Goal: Task Accomplishment & Management: Complete application form

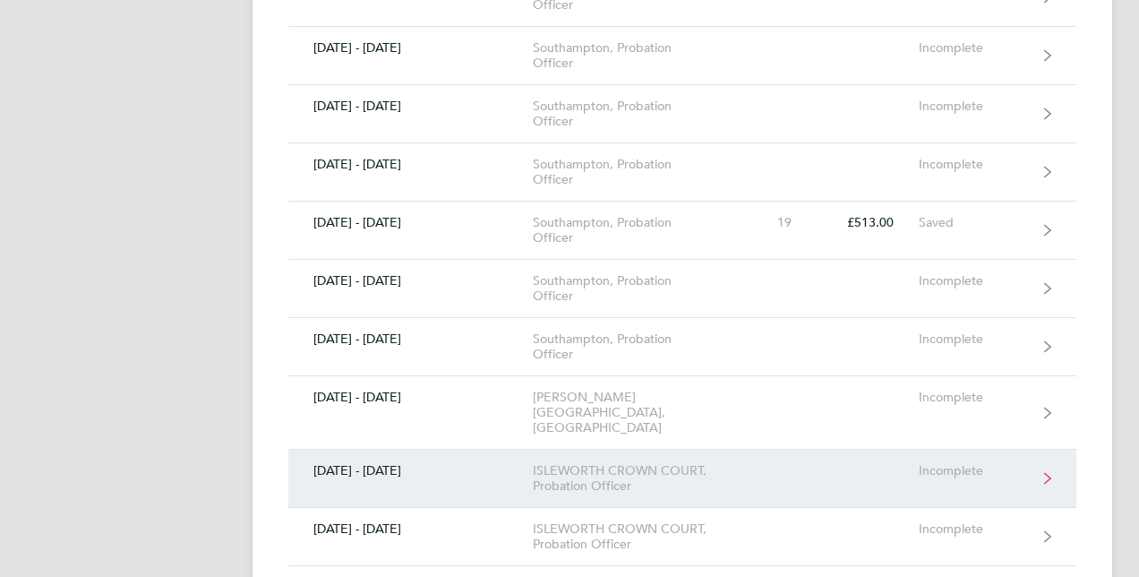
scroll to position [985, 0]
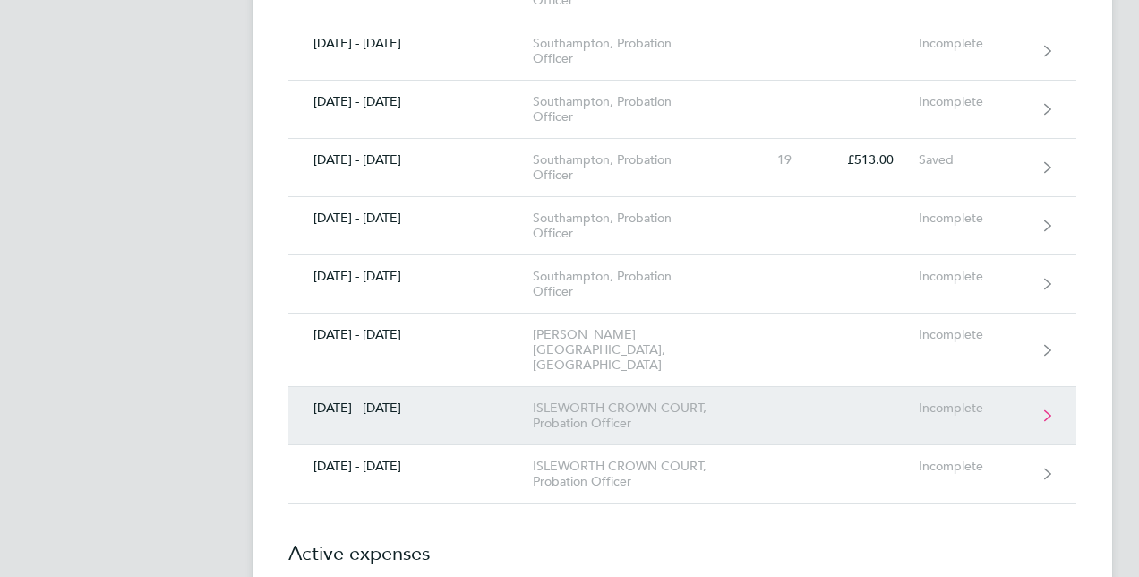
click at [702, 400] on div "ISLEWORTH CROWN COURT, Probation Officer" at bounding box center [635, 415] width 205 height 30
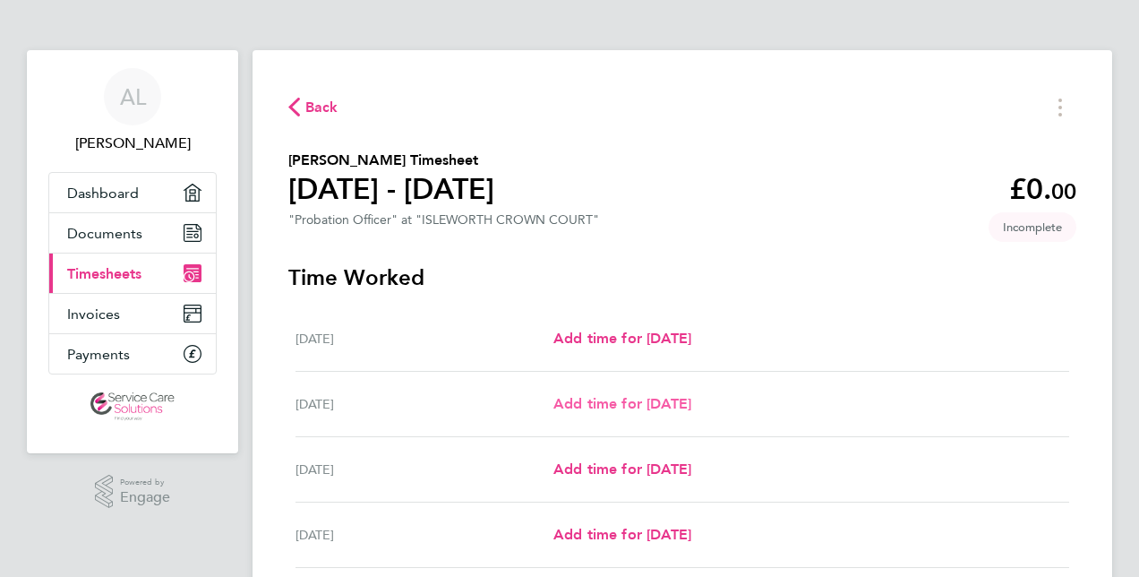
click at [608, 401] on span "Add time for [DATE]" at bounding box center [622, 403] width 138 height 17
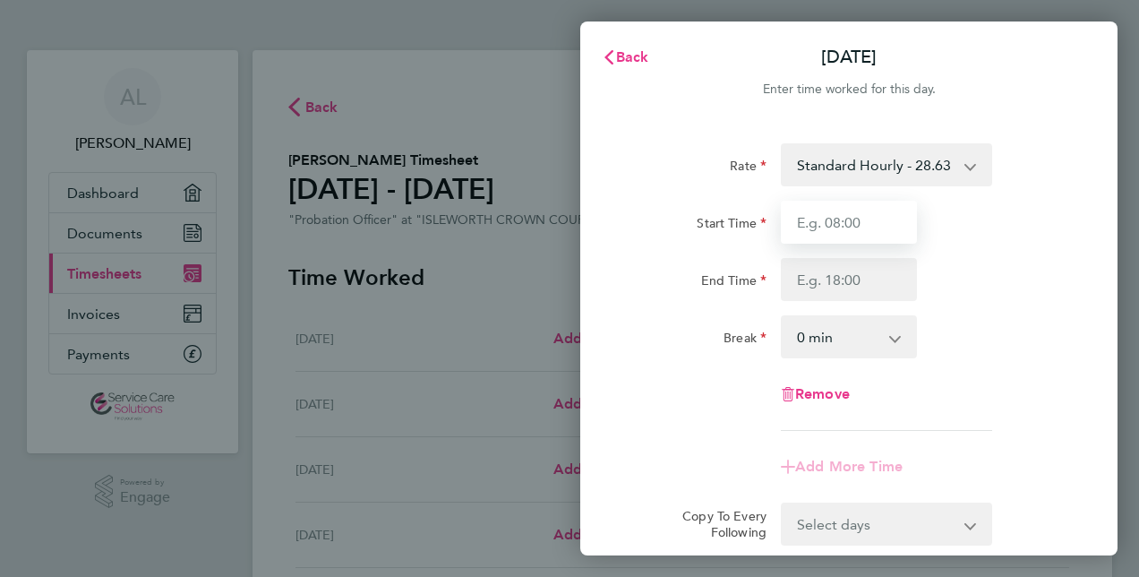
drag, startPoint x: 803, startPoint y: 215, endPoint x: 815, endPoint y: 233, distance: 21.4
click at [804, 217] on input "Start Time" at bounding box center [849, 222] width 136 height 43
type input "08:00"
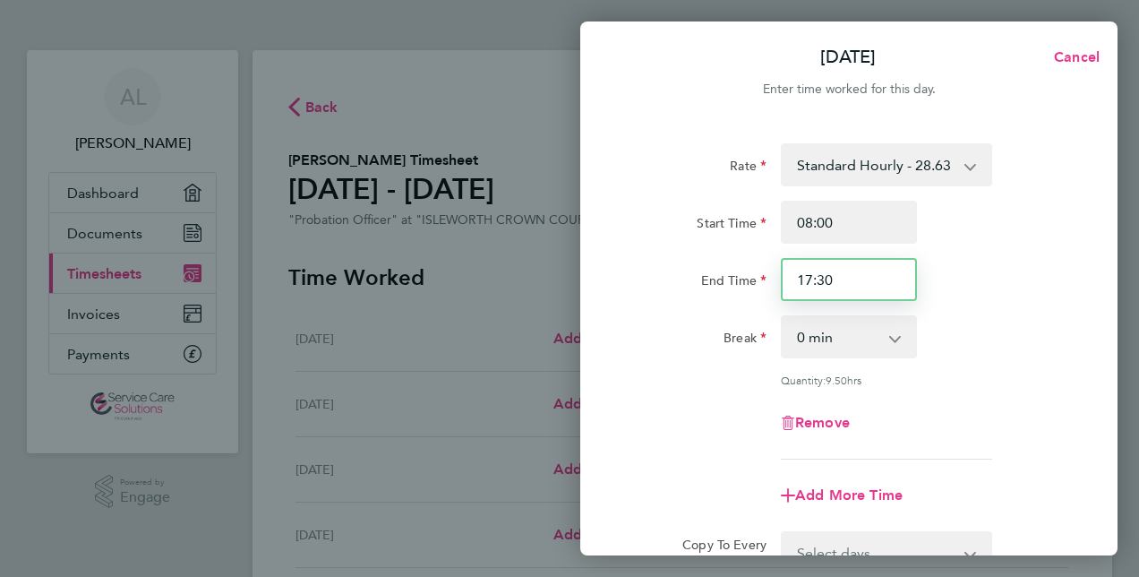
drag, startPoint x: 807, startPoint y: 278, endPoint x: 869, endPoint y: 277, distance: 61.8
click at [866, 277] on input "17:30" at bounding box center [849, 279] width 136 height 43
type input "18:00"
click at [898, 336] on app-icon-cross-button at bounding box center [904, 336] width 21 height 39
click at [903, 340] on app-icon-cross-button at bounding box center [904, 336] width 21 height 39
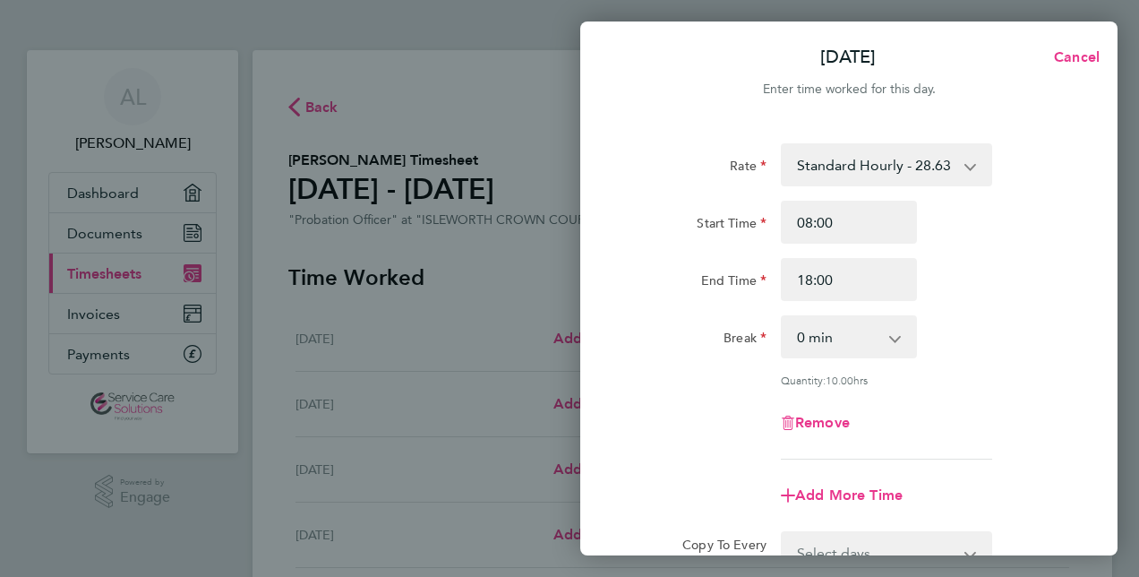
click at [897, 338] on app-icon-cross-button at bounding box center [904, 336] width 21 height 39
click at [892, 338] on select "0 min 15 min 30 min 45 min 60 min 75 min 90 min" at bounding box center [838, 336] width 111 height 39
select select "30"
click at [783, 317] on select "0 min 15 min 30 min 45 min 60 min 75 min 90 min" at bounding box center [838, 336] width 111 height 39
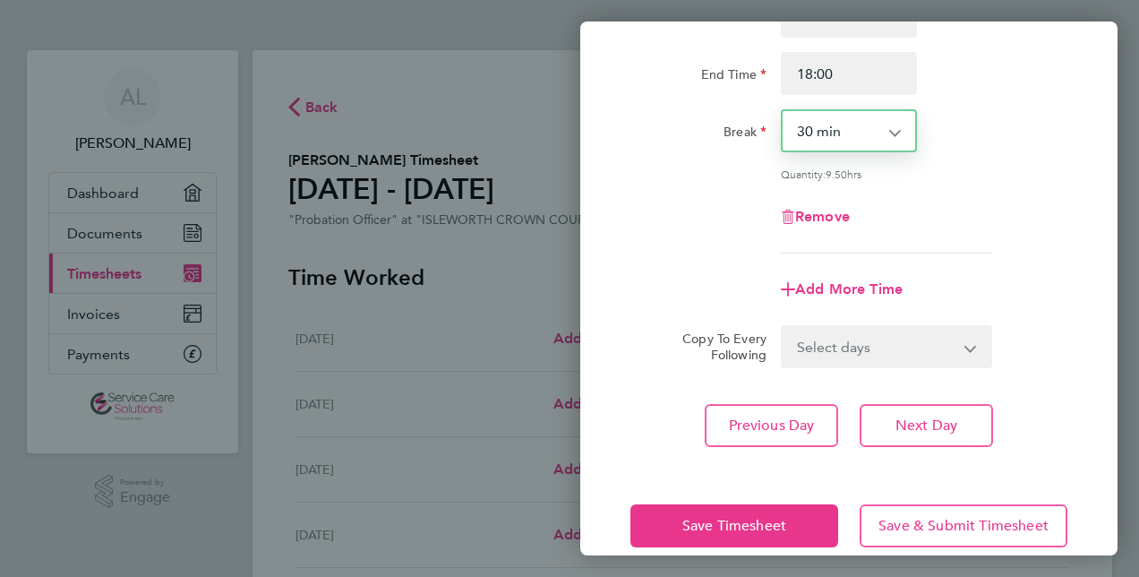
scroll to position [232, 0]
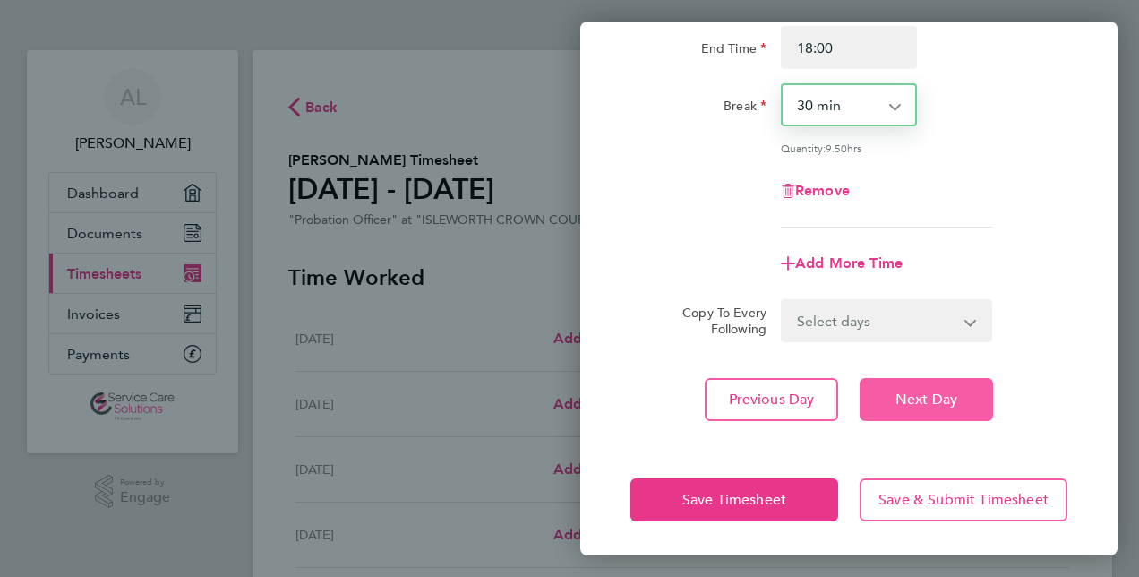
click at [945, 397] on span "Next Day" at bounding box center [926, 399] width 62 height 18
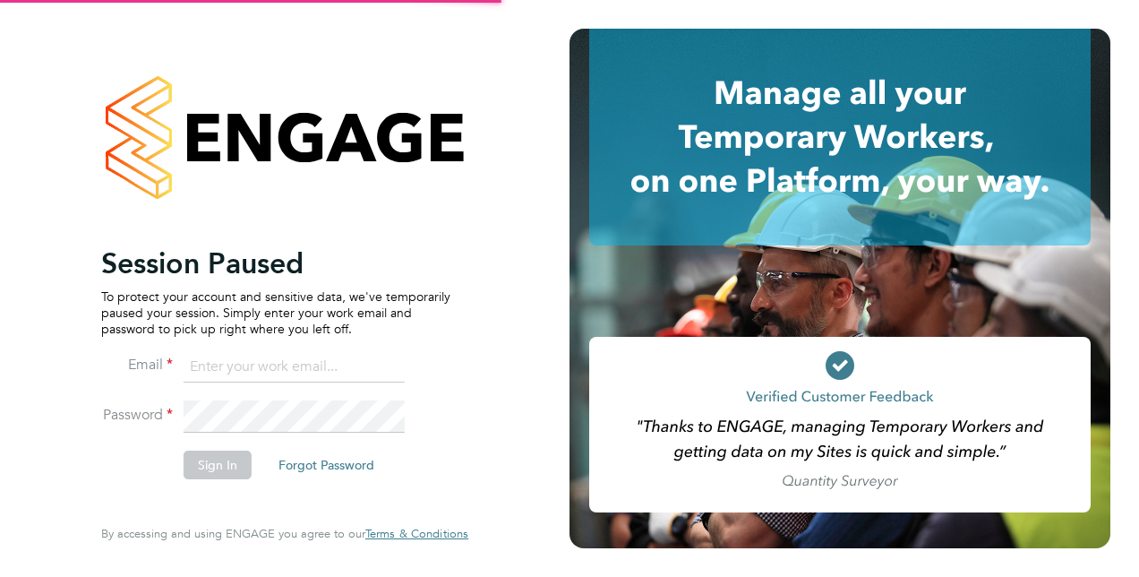
type input "[PERSON_NAME][EMAIL_ADDRESS][PERSON_NAME][DOMAIN_NAME]"
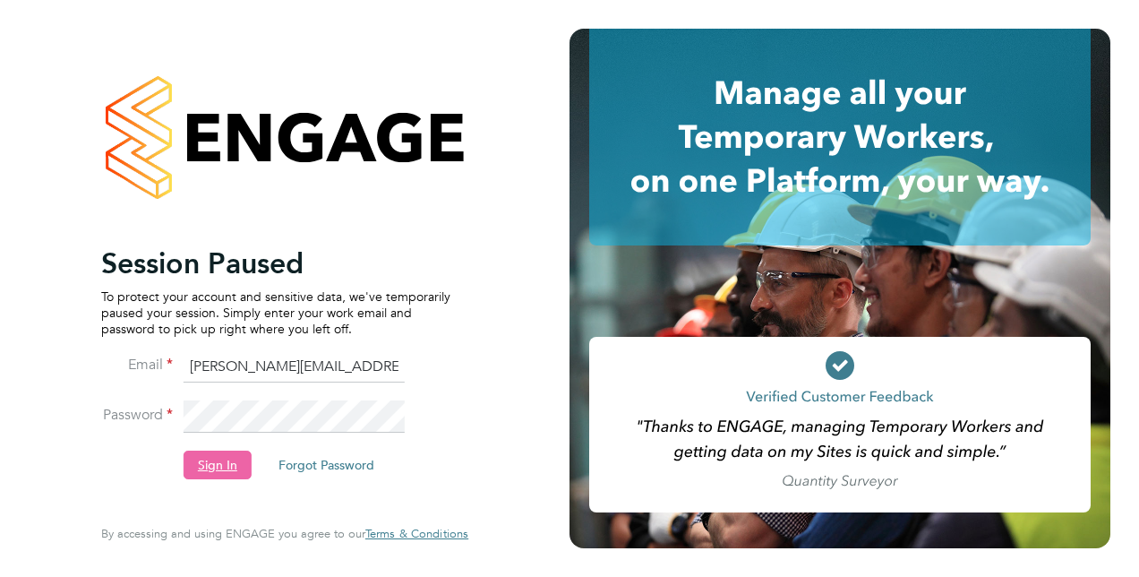
click at [210, 466] on button "Sign In" at bounding box center [218, 464] width 68 height 29
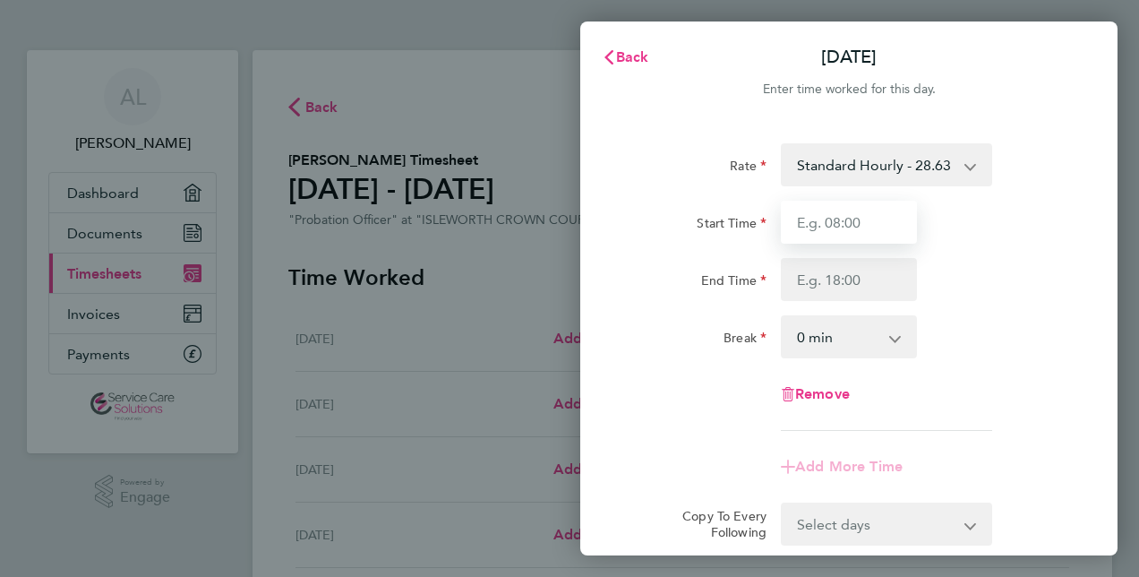
click at [835, 218] on input "Start Time" at bounding box center [849, 222] width 136 height 43
type input "08:00"
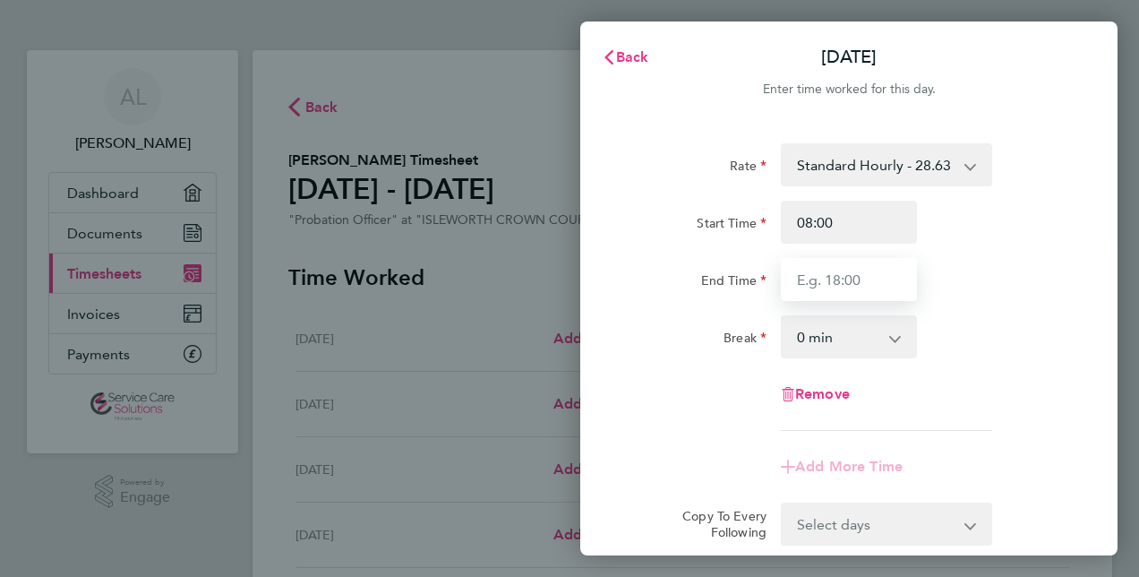
type input "18:00"
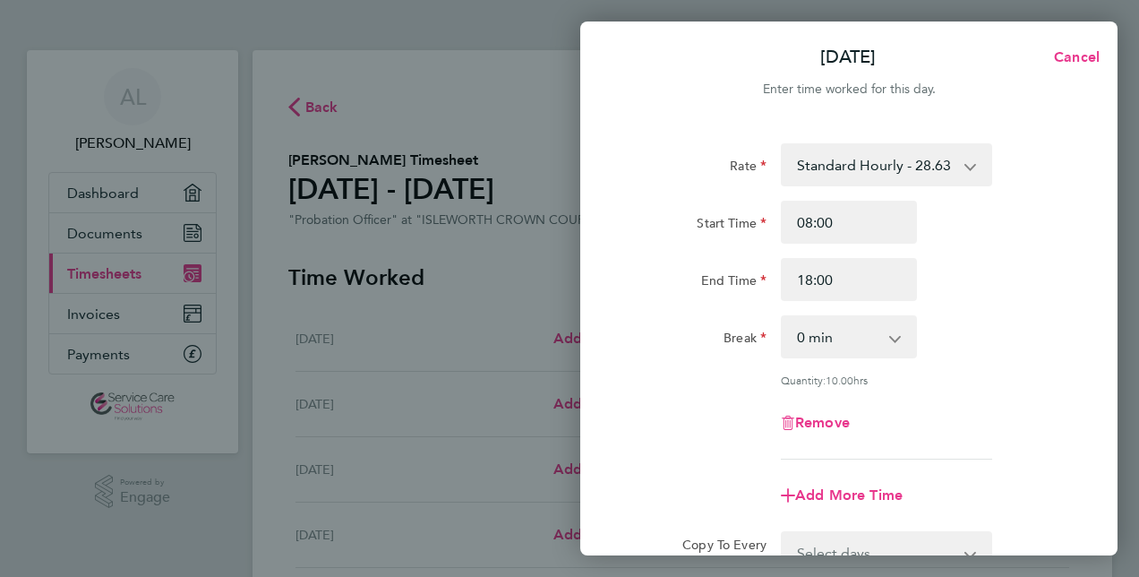
click at [888, 335] on select "0 min 15 min 30 min 45 min 60 min 75 min 90 min" at bounding box center [838, 336] width 111 height 39
select select "30"
click at [783, 317] on select "0 min 15 min 30 min 45 min 60 min 75 min 90 min" at bounding box center [838, 336] width 111 height 39
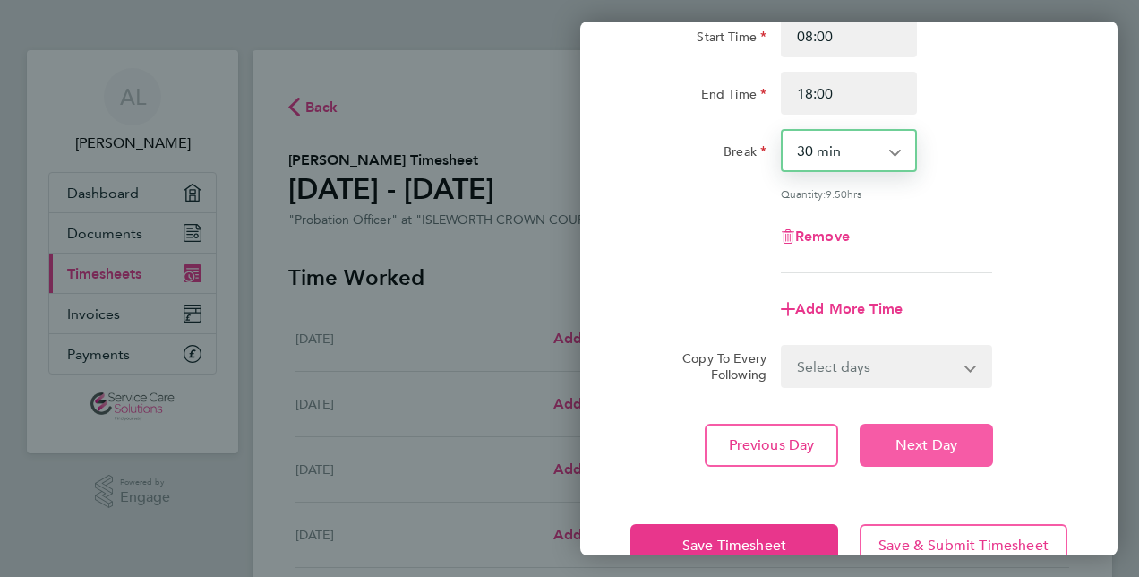
scroll to position [232, 0]
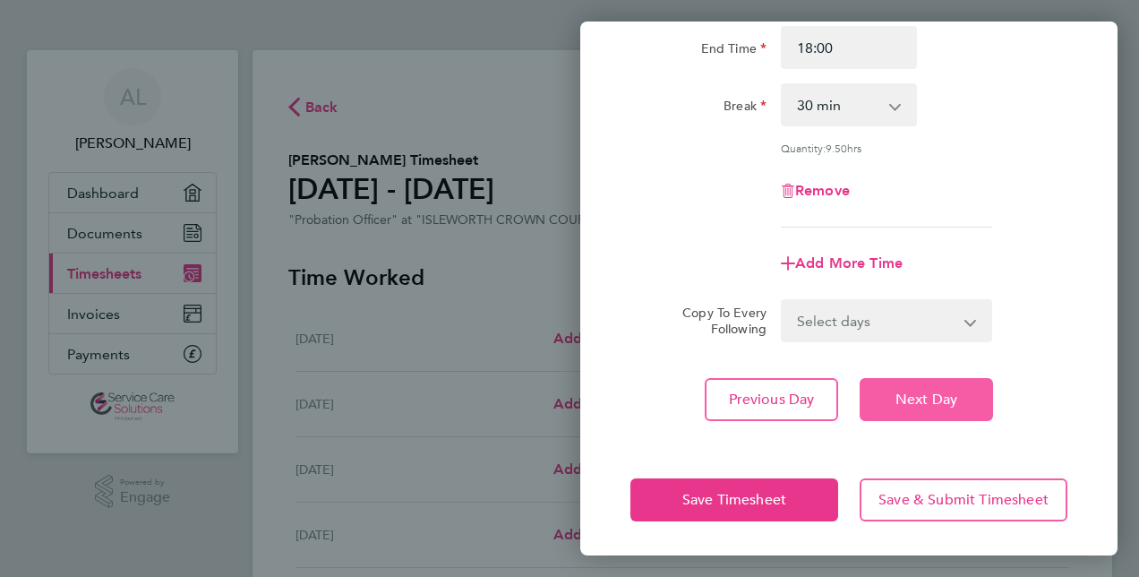
click at [903, 392] on span "Next Day" at bounding box center [926, 399] width 62 height 18
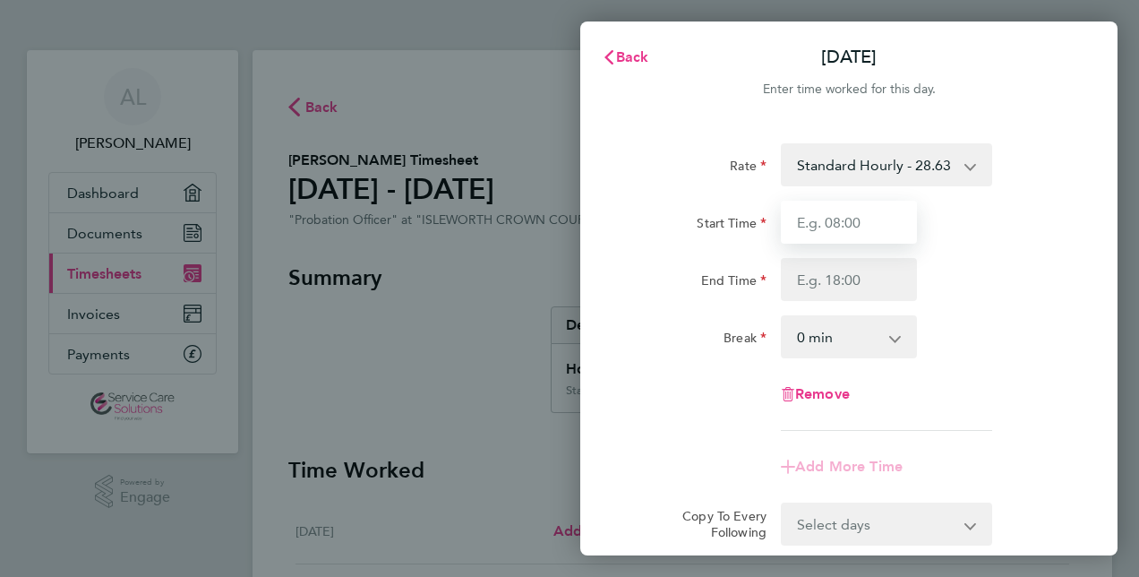
click at [834, 225] on input "Start Time" at bounding box center [849, 222] width 136 height 43
type input "08:00"
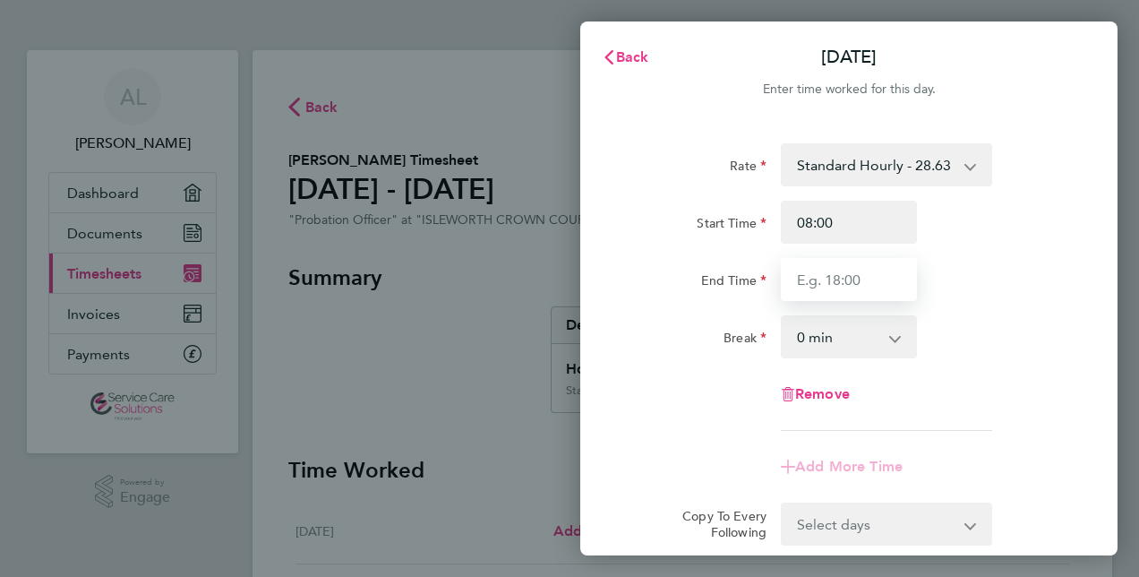
type input "18:00"
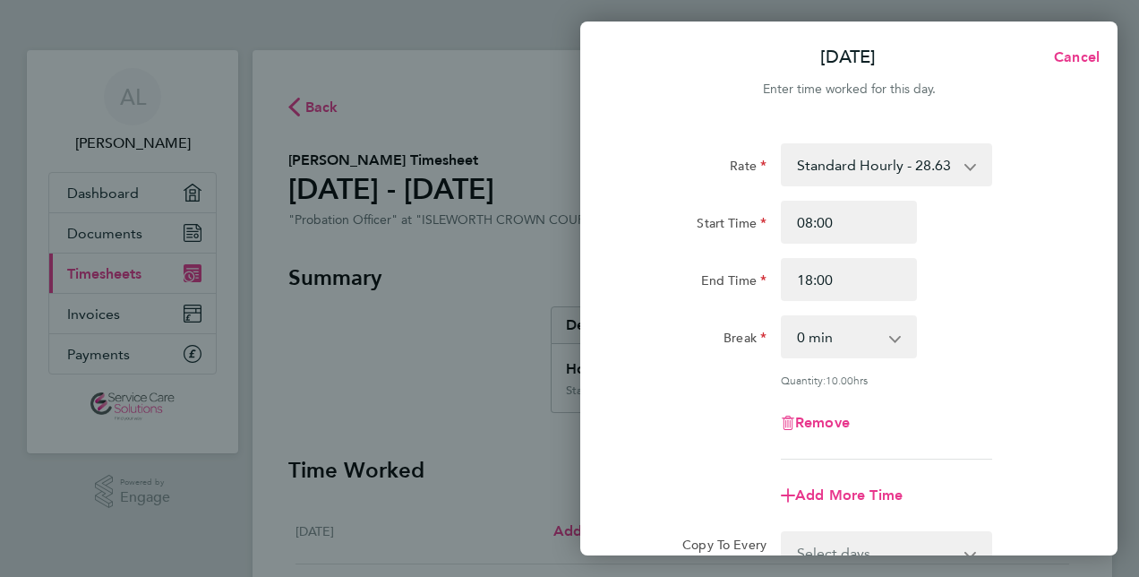
click at [900, 338] on app-icon-cross-button at bounding box center [904, 336] width 21 height 39
click at [891, 344] on select "0 min 15 min 30 min 45 min 60 min 75 min 90 min" at bounding box center [838, 336] width 111 height 39
select select "30"
click at [783, 317] on select "0 min 15 min 30 min 45 min 60 min 75 min 90 min" at bounding box center [838, 336] width 111 height 39
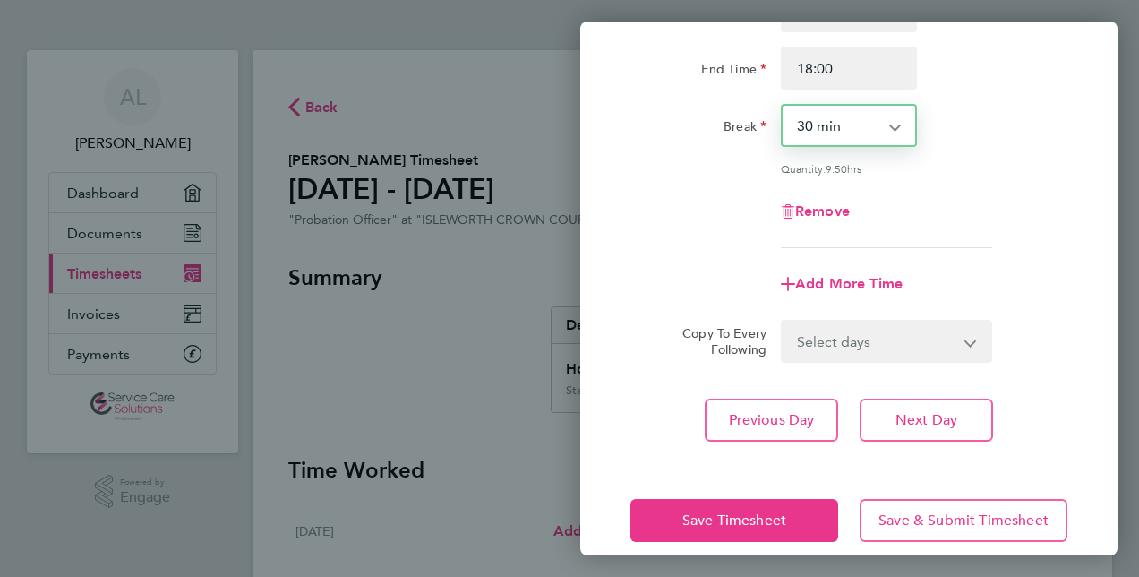
scroll to position [232, 0]
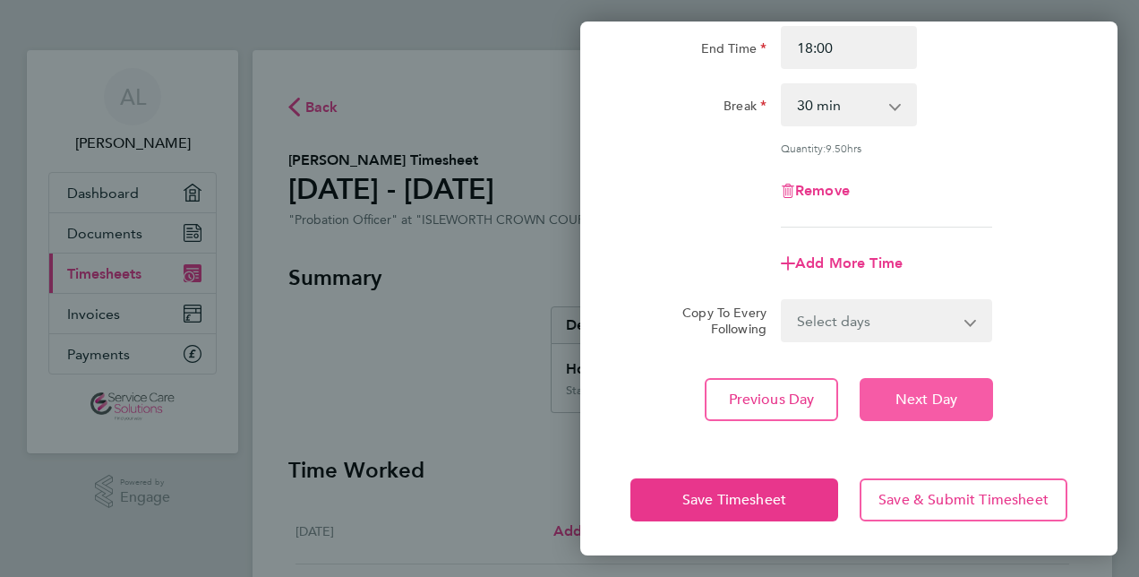
click at [902, 401] on span "Next Day" at bounding box center [926, 399] width 62 height 18
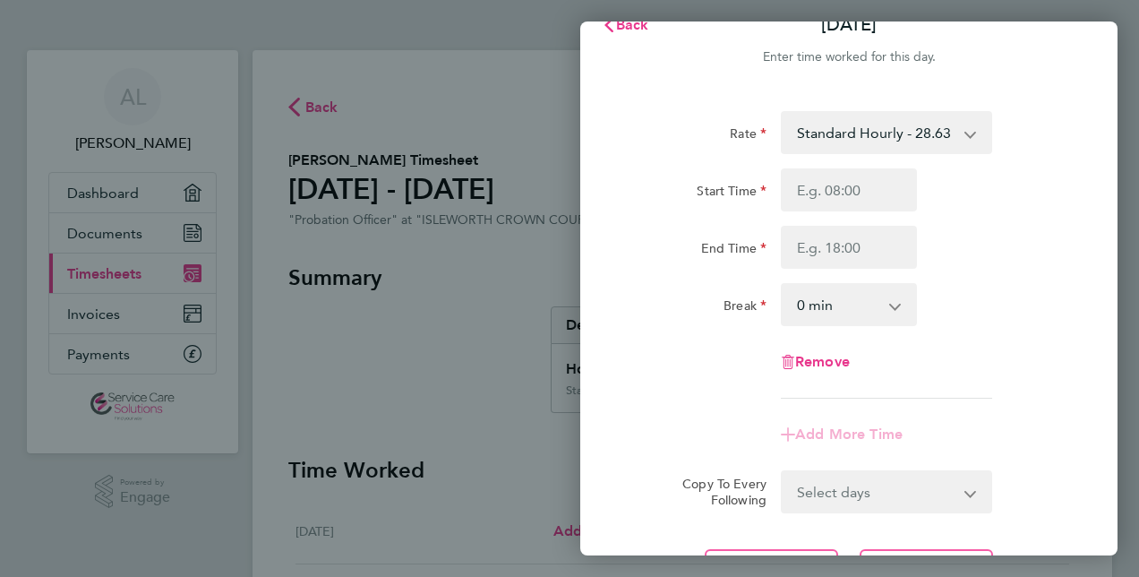
scroll to position [25, 0]
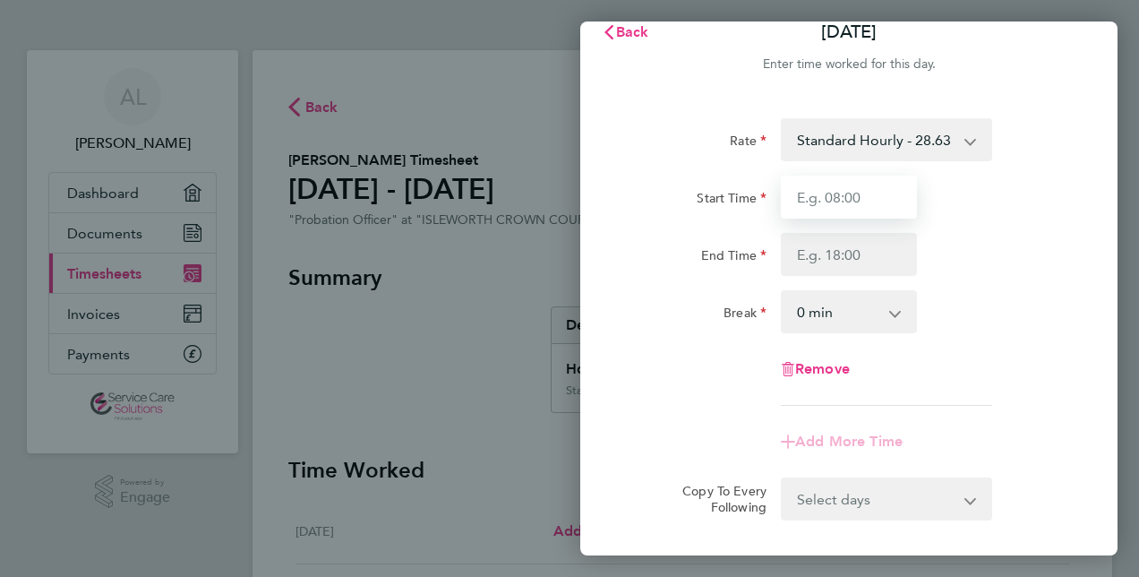
click at [836, 201] on input "Start Time" at bounding box center [849, 197] width 136 height 43
type input "08:00"
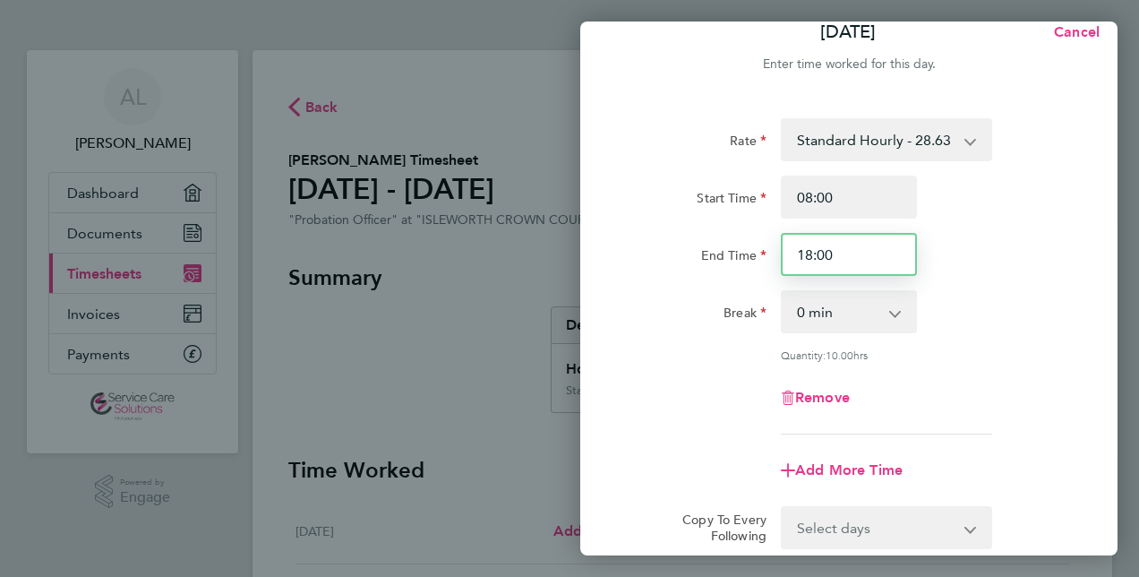
drag, startPoint x: 802, startPoint y: 253, endPoint x: 873, endPoint y: 236, distance: 72.8
click at [873, 236] on input "18:00" at bounding box center [849, 254] width 136 height 43
type input "17:30"
click at [894, 317] on app-icon-cross-button at bounding box center [904, 311] width 21 height 39
click at [887, 312] on select "0 min 15 min 30 min 45 min 60 min 75 min 90 min" at bounding box center [838, 311] width 111 height 39
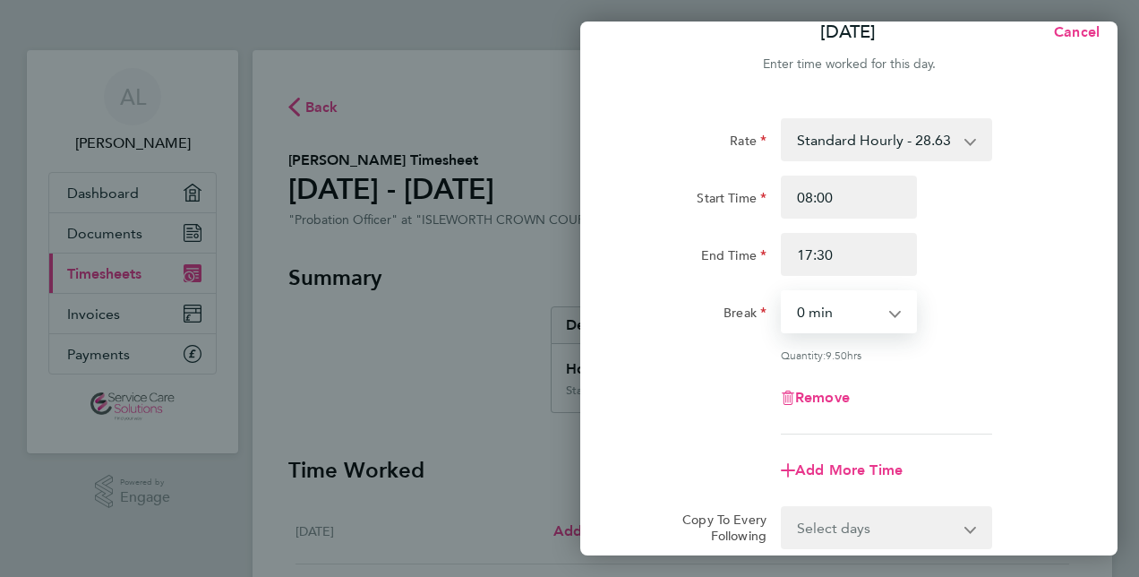
select select "30"
click at [783, 292] on select "0 min 15 min 30 min 45 min 60 min 75 min 90 min" at bounding box center [838, 311] width 111 height 39
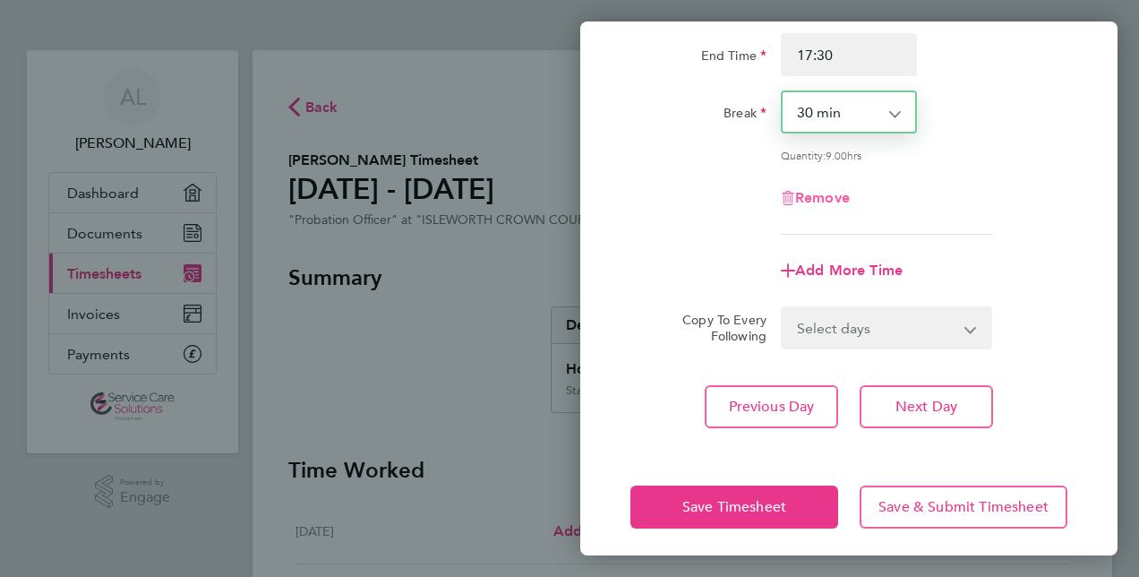
scroll to position [232, 0]
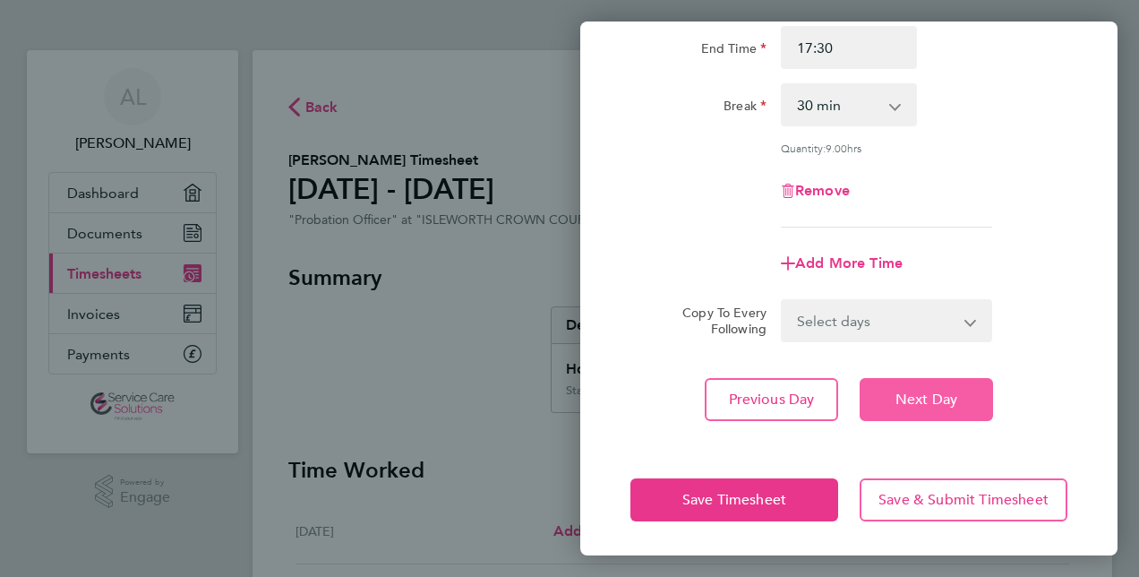
click at [915, 403] on span "Next Day" at bounding box center [926, 399] width 62 height 18
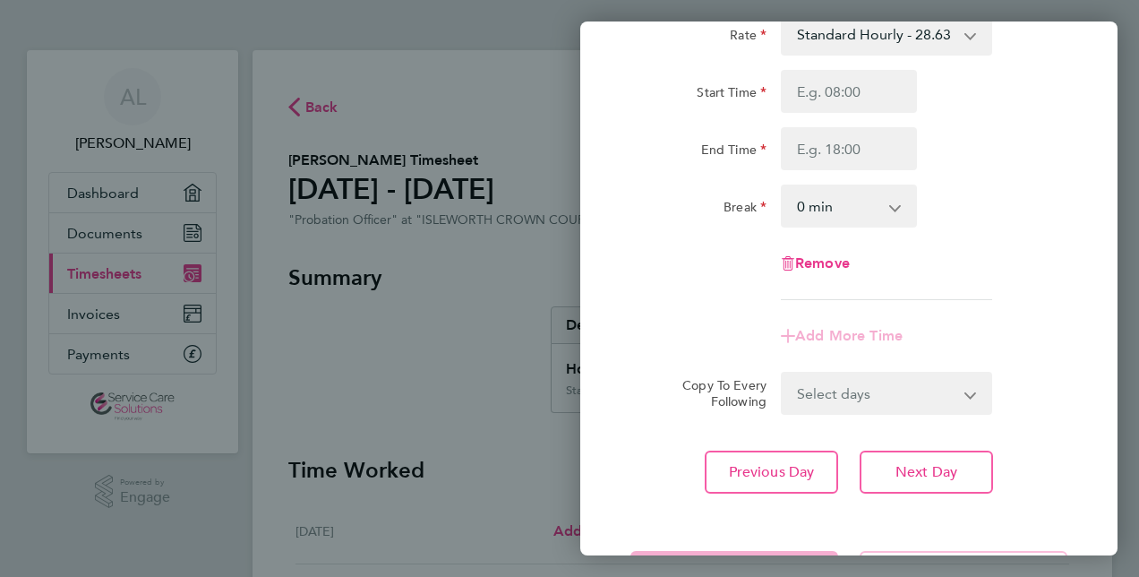
scroll to position [25, 0]
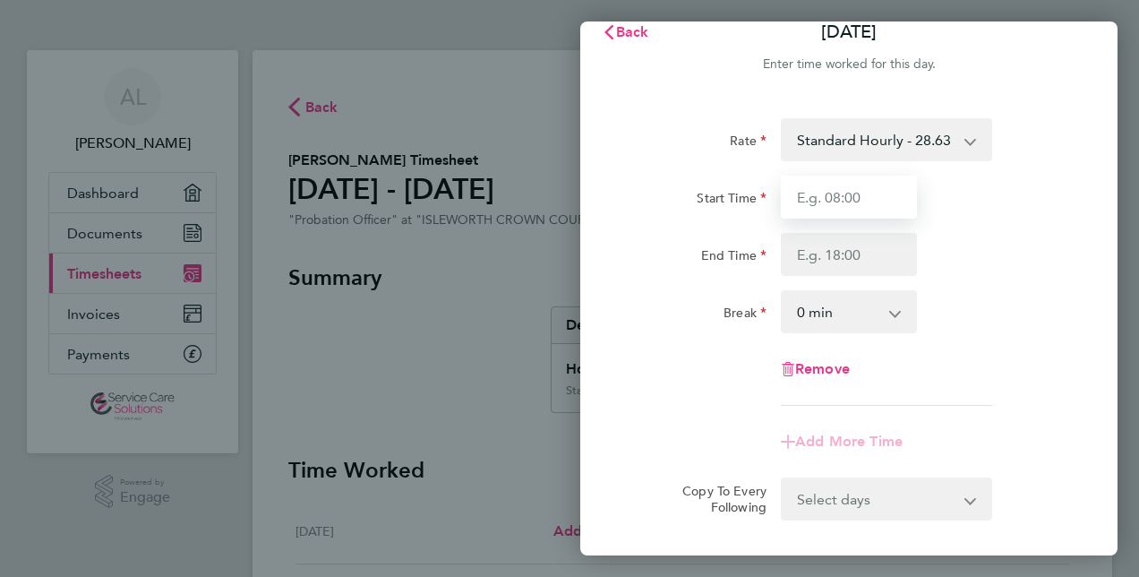
click at [876, 193] on input "Start Time" at bounding box center [849, 197] width 136 height 43
type input "08:00"
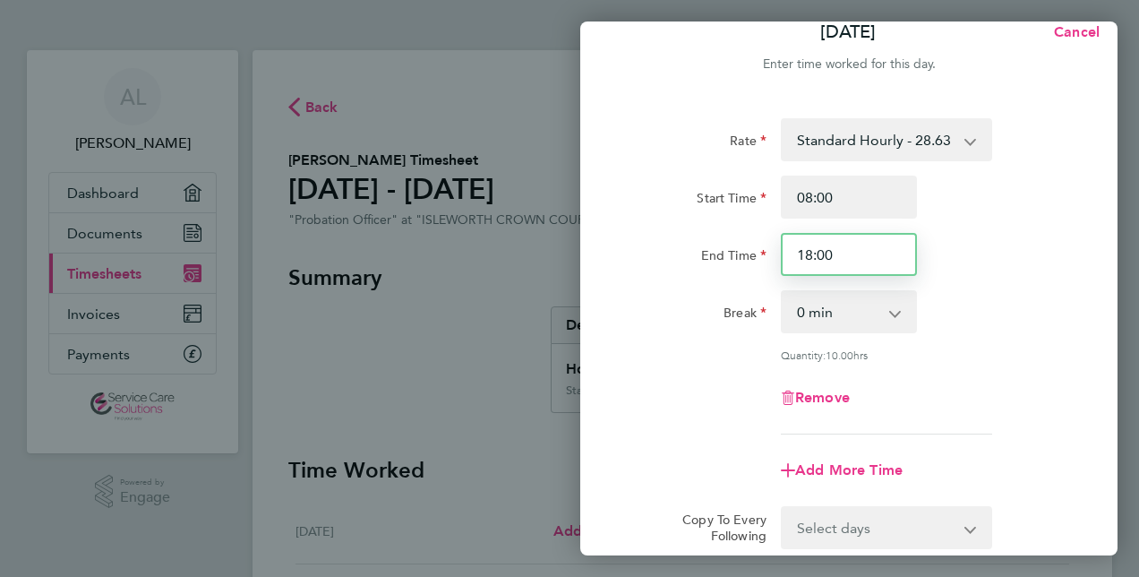
drag, startPoint x: 808, startPoint y: 253, endPoint x: 865, endPoint y: 237, distance: 59.5
click at [865, 237] on input "18:00" at bounding box center [849, 254] width 136 height 43
type input "17:30"
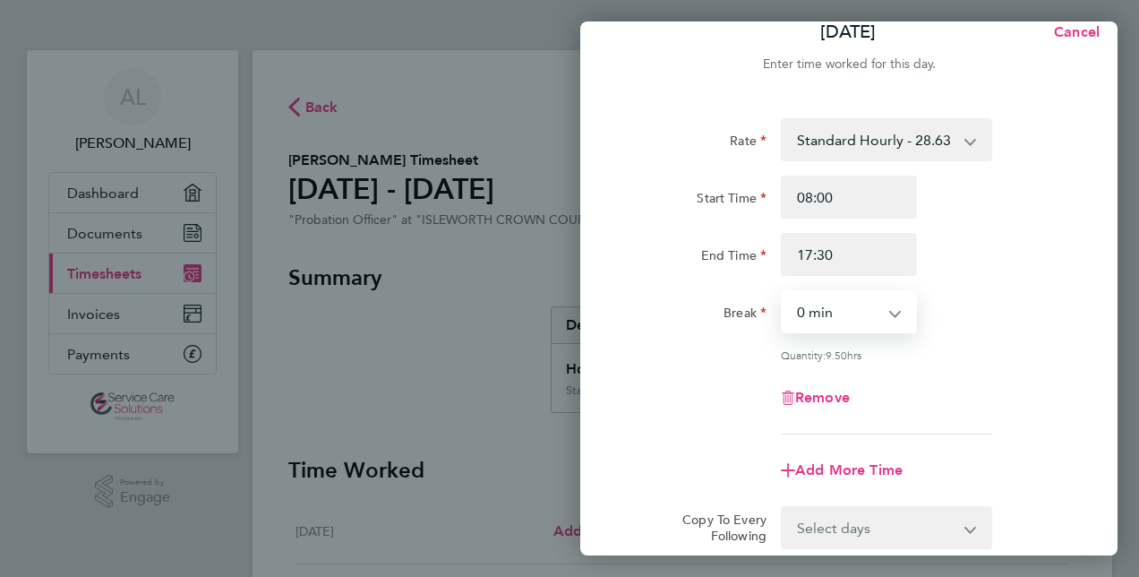
click at [889, 320] on select "0 min 15 min 30 min 45 min 60 min 75 min 90 min" at bounding box center [838, 311] width 111 height 39
select select "30"
click at [783, 292] on select "0 min 15 min 30 min 45 min 60 min 75 min 90 min" at bounding box center [838, 311] width 111 height 39
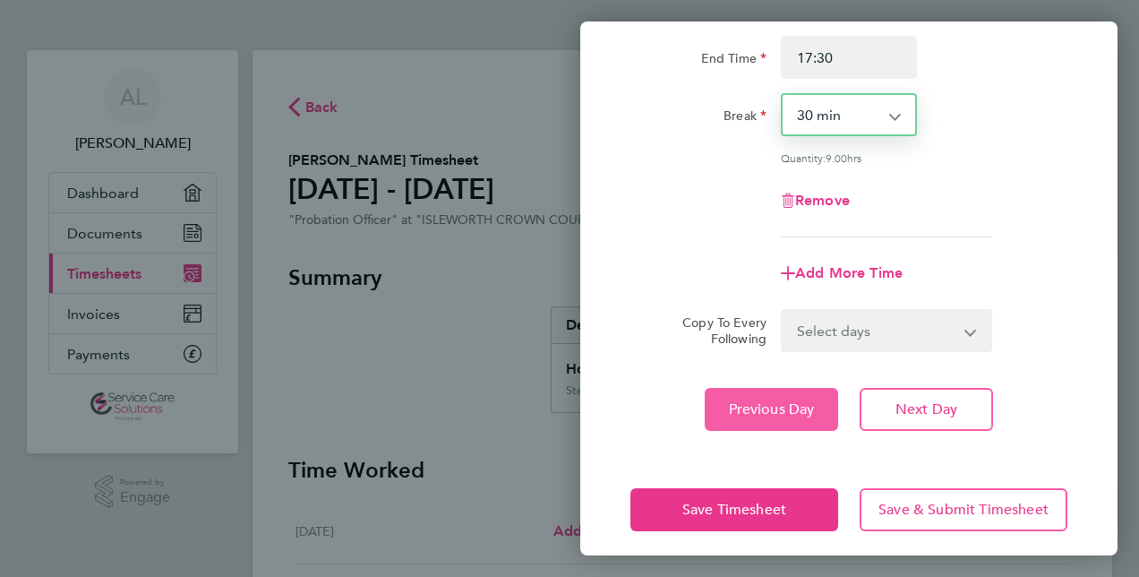
scroll to position [232, 0]
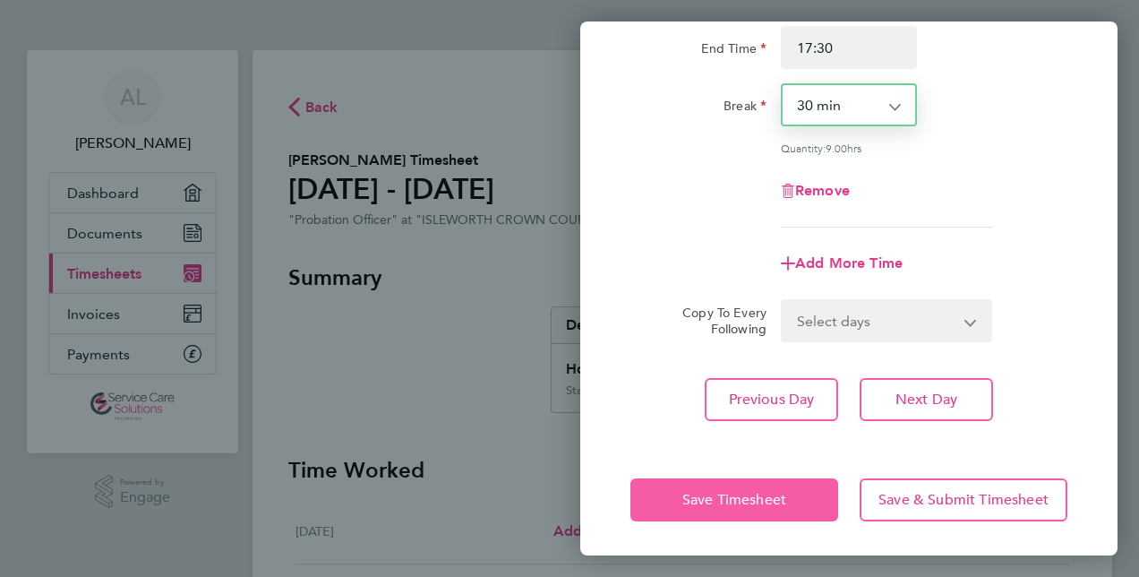
click at [727, 494] on span "Save Timesheet" at bounding box center [734, 500] width 104 height 18
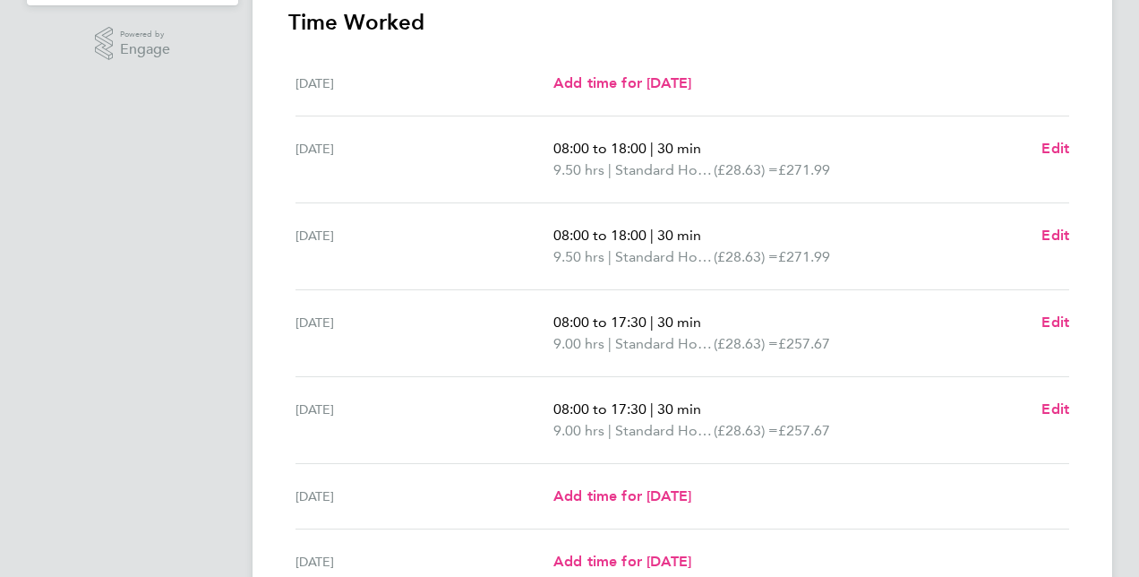
scroll to position [621, 0]
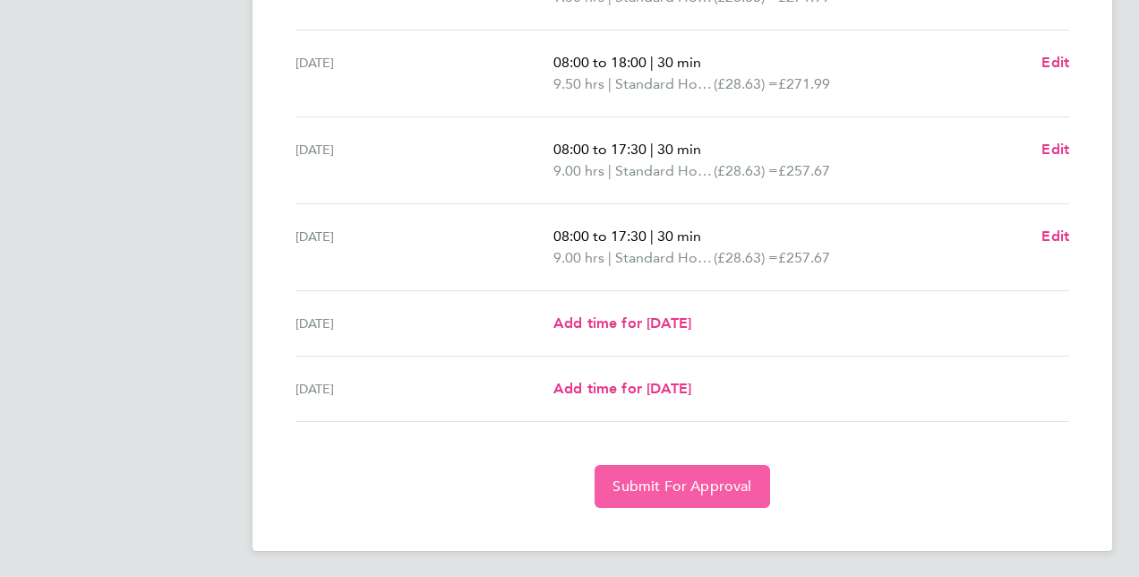
click at [677, 478] on span "Submit For Approval" at bounding box center [681, 486] width 139 height 18
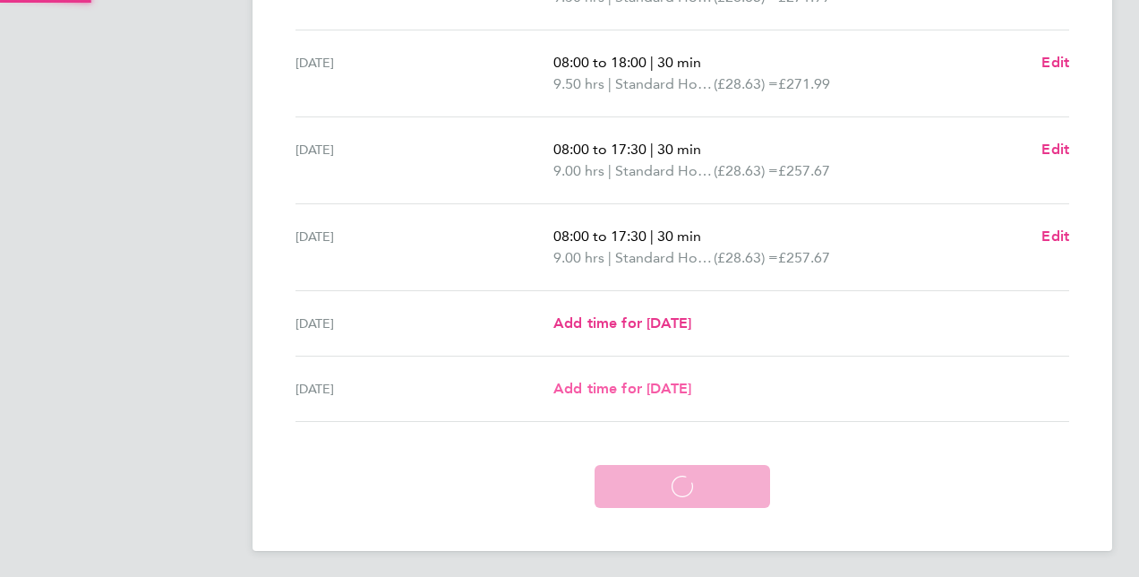
scroll to position [535, 0]
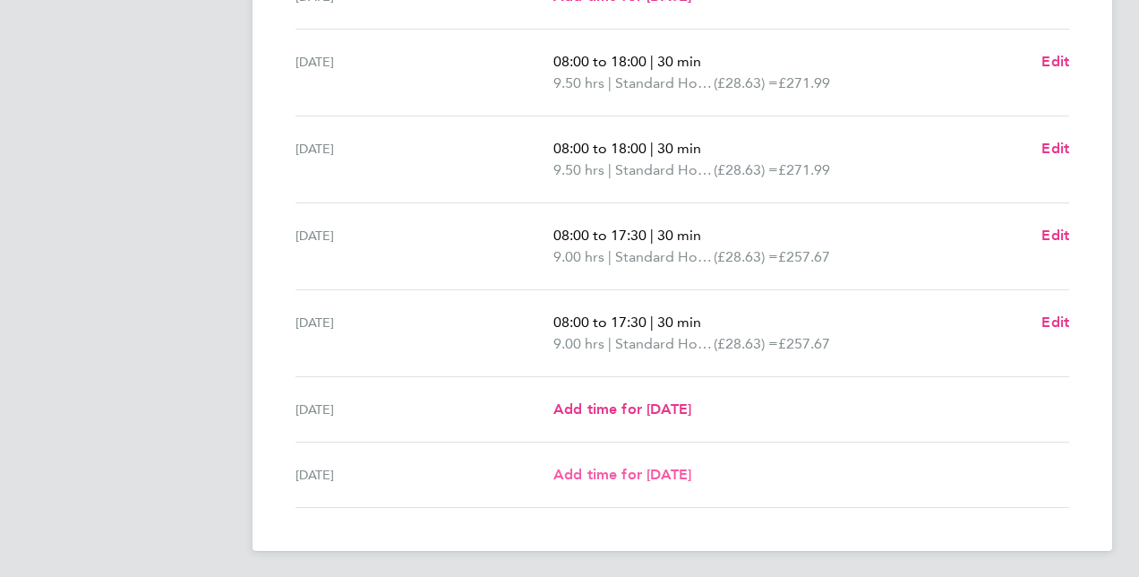
select select "30"
